Goal: Information Seeking & Learning: Find specific fact

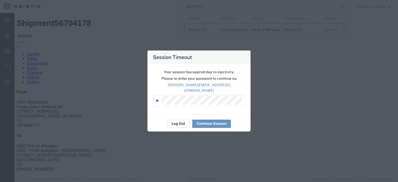
click at [179, 122] on button "Log Out" at bounding box center [178, 124] width 23 height 8
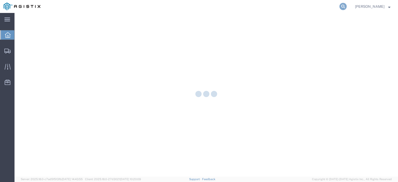
click at [347, 8] on icon at bounding box center [343, 6] width 7 height 7
paste input "56686328"
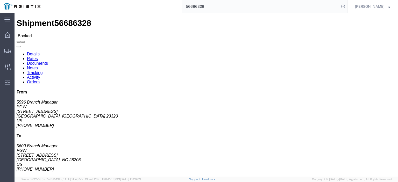
click link "Notes"
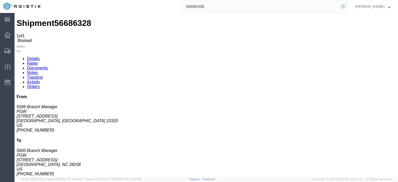
click at [31, 57] on link "Details" at bounding box center [33, 59] width 13 height 4
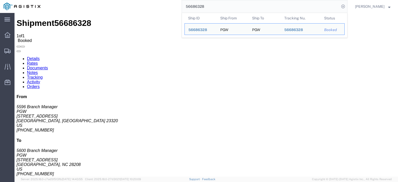
drag, startPoint x: 164, startPoint y: 0, endPoint x: 117, endPoint y: -9, distance: 47.6
click at [117, 0] on html "main_menu Created with Sketch. Collapse Menu Dashboard Shipments Traffic Resour…" at bounding box center [199, 91] width 398 height 182
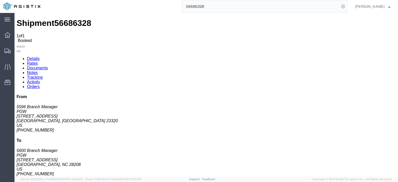
paste input "746386"
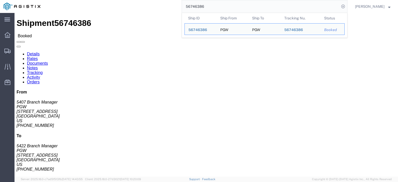
drag, startPoint x: 43, startPoint y: 59, endPoint x: 3, endPoint y: 63, distance: 40.6
click div "Ship From PGW (5407 Branch Manager) [STREET_ADDRESS] [PHONE_NUMBER] [EMAIL_ADDR…"
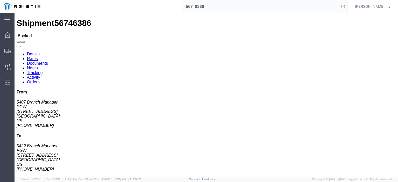
drag, startPoint x: 20, startPoint y: 57, endPoint x: 18, endPoint y: 59, distance: 3.0
click address "PGW (5407 Branch Manager) [STREET_ADDRESS] [PHONE_NUMBER] [EMAIL_ADDRESS][DOMAI…"
copy address "[STREET_ADDRESS]"
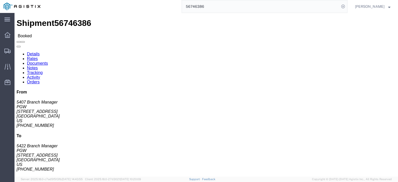
drag, startPoint x: 115, startPoint y: 60, endPoint x: 70, endPoint y: 63, distance: 44.9
click div "Ship From PGW (5407 Branch Manager) 5407 [STREET_ADDRESS] [PHONE_NUMBER] [EMAIL…"
click address "PGW (5422 Branch Manager) [STREET_ADDRESS] [PHONE_NUMBER] [EMAIL_ADDRESS][DOMAI…"
drag, startPoint x: 116, startPoint y: 61, endPoint x: 72, endPoint y: 62, distance: 44.1
click div "Ship To PGW (5422 Branch Manager) [STREET_ADDRESS] [PHONE_NUMBER] [EMAIL_ADDRES…"
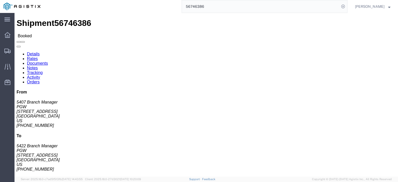
copy address "[STREET_ADDRESS]"
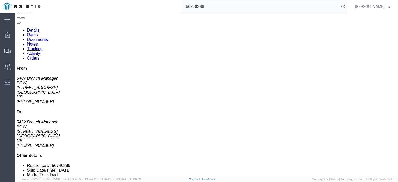
scroll to position [52, 0]
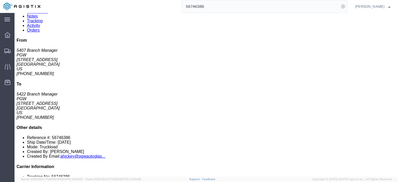
click link "Details"
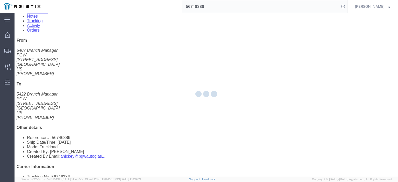
click at [54, 35] on div at bounding box center [207, 95] width 384 height 164
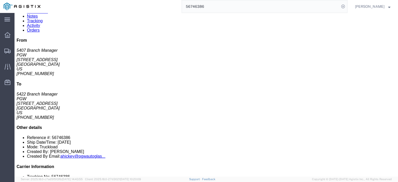
click link "Rates"
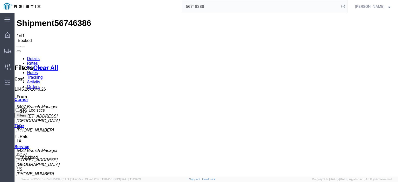
click at [38, 71] on link "Notes" at bounding box center [32, 73] width 11 height 4
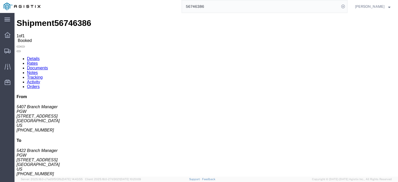
drag, startPoint x: 159, startPoint y: 102, endPoint x: 176, endPoint y: 83, distance: 25.2
copy td "Delivery dock isnt equipped for our forklift to enter the trailer. We move the …"
drag, startPoint x: 170, startPoint y: -3, endPoint x: 159, endPoint y: -6, distance: 11.1
click at [159, 0] on html "main_menu Created with Sketch. Collapse Menu Dashboard Shipments Traffic Resour…" at bounding box center [199, 91] width 398 height 182
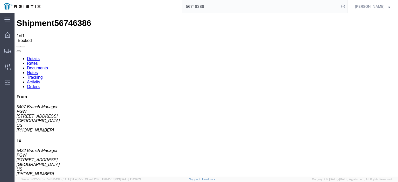
paste input "010"
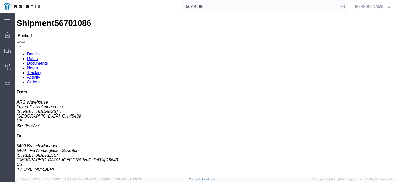
drag, startPoint x: 41, startPoint y: 87, endPoint x: -4, endPoint y: 87, distance: 44.9
click html "Shipment 56701086 Booked Details Rates Documents Notes Tracking Activity Orders…"
copy address "[EMAIL_ADDRESS][DOMAIN_NAME]"
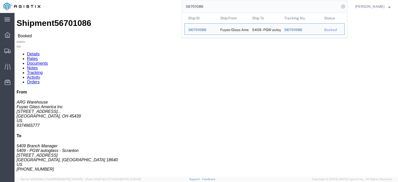
drag, startPoint x: 229, startPoint y: 3, endPoint x: 172, endPoint y: 1, distance: 56.8
click at [172, 1] on div "56701086 Ship ID Ship From Ship To Tracking Nu. Status Ship ID 56701086 Ship Fr…" at bounding box center [196, 6] width 304 height 13
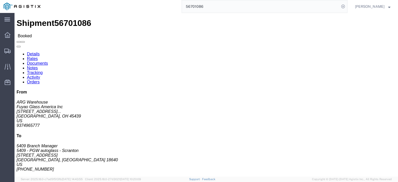
paste input "46923"
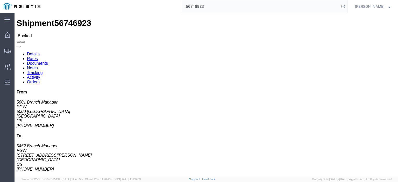
click span "56746923"
copy span "56746923"
drag, startPoint x: 39, startPoint y: 60, endPoint x: -11, endPoint y: 62, distance: 50.1
click html "Shipment 56746923 Booked Details Rates Documents Notes Tracking Activity Orders…"
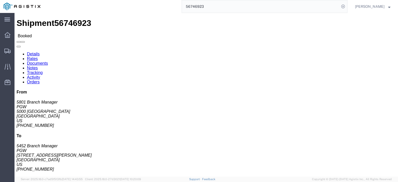
copy address "5000 [GEOGRAPHIC_DATA]"
drag, startPoint x: 101, startPoint y: 59, endPoint x: 75, endPoint y: 62, distance: 26.4
click address "PGW (5452 Branch Manager) 5452 [STREET_ADDRESS][PERSON_NAME] [PHONE_NUMBER] [EM…"
copy address "[STREET_ADDRESS][PERSON_NAME]"
drag, startPoint x: 85, startPoint y: 54, endPoint x: 73, endPoint y: 49, distance: 13.0
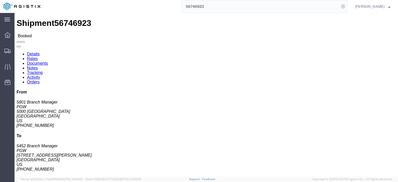
click div "Ship To PGW (5452 Branch Manager) 5452 [STREET_ADDRESS][PERSON_NAME] [PHONE_NUM…"
copy address "PGW (5452 Branch Manager) 5452"
drag, startPoint x: 107, startPoint y: 66, endPoint x: 71, endPoint y: 68, distance: 36.6
click div "Ship To PGW (5452 Branch Manager) 5452 [STREET_ADDRESS][PERSON_NAME] [PHONE_NUM…"
copy address "[GEOGRAPHIC_DATA]"
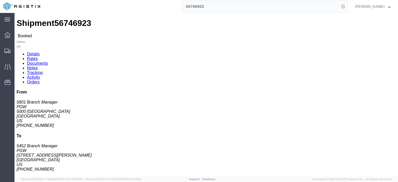
drag, startPoint x: 129, startPoint y: 81, endPoint x: 74, endPoint y: 82, distance: 55.8
click div "Ship To PGW (5452 Branch Manager) 5452 [STREET_ADDRESS][PERSON_NAME] [PHONE_NUM…"
copy address "[EMAIL_ADDRESS][DOMAIN_NAME]"
click link "Rates"
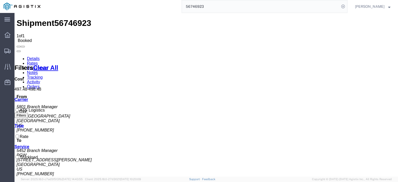
click at [38, 71] on link "Notes" at bounding box center [32, 73] width 11 height 4
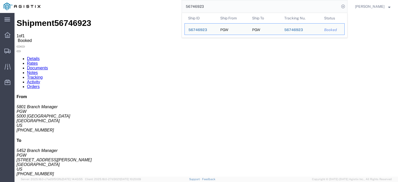
drag, startPoint x: 215, startPoint y: 3, endPoint x: 169, endPoint y: 2, distance: 45.9
click at [169, 2] on div "56746923 Ship ID Ship From Ship To Tracking Nu. Status Ship ID 56746923 Ship Fr…" at bounding box center [196, 6] width 304 height 13
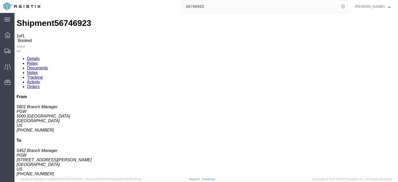
paste input "7092"
type input "56747092"
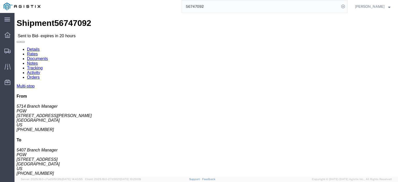
click span "56747092"
drag, startPoint x: 17, startPoint y: 61, endPoint x: 2, endPoint y: 62, distance: 15.6
click div "Ship From PGW (5714 Branch Manager) [STREET_ADDRESS][PERSON_NAME] [PHONE_NUMBER…"
drag, startPoint x: 121, startPoint y: 61, endPoint x: 81, endPoint y: 60, distance: 40.5
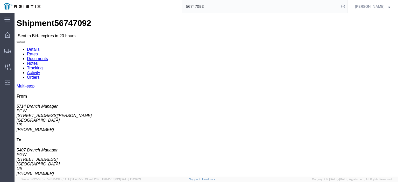
click div "Ship To PGW (5407 Branch Manager) [STREET_ADDRESS] [PHONE_NUMBER] [EMAIL_ADDRES…"
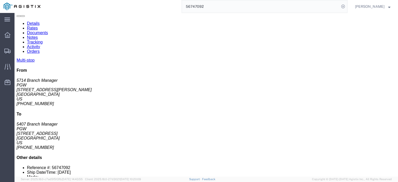
drag, startPoint x: 92, startPoint y: 128, endPoint x: 54, endPoint y: 129, distance: 38.4
click td "PGW [STREET_ADDRESS]"
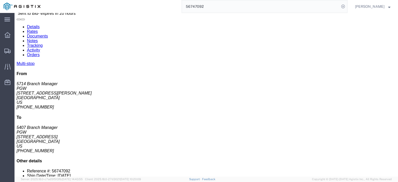
scroll to position [52, 0]
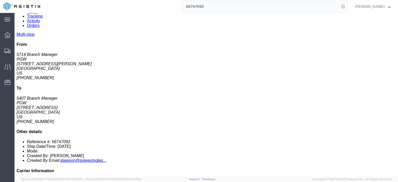
drag, startPoint x: 84, startPoint y: 111, endPoint x: 58, endPoint y: 112, distance: 26.2
click td "PGW [STREET_ADDRESS]"
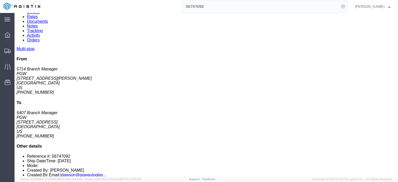
scroll to position [26, 0]
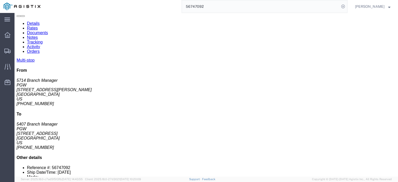
click link "Rates"
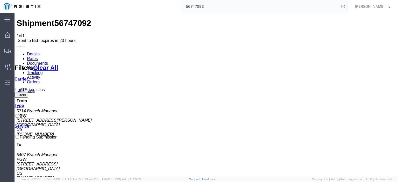
click at [37, 52] on link "Details" at bounding box center [33, 54] width 13 height 4
